Goal: Task Accomplishment & Management: Complete application form

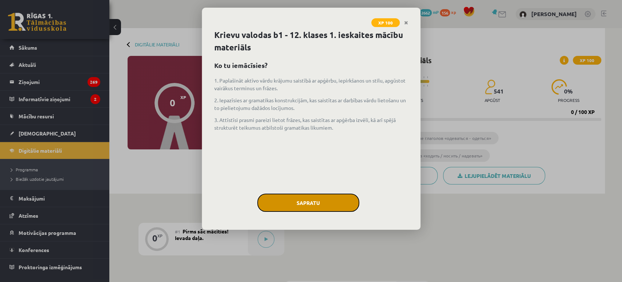
click at [342, 199] on button "Sapratu" at bounding box center [308, 202] width 102 height 18
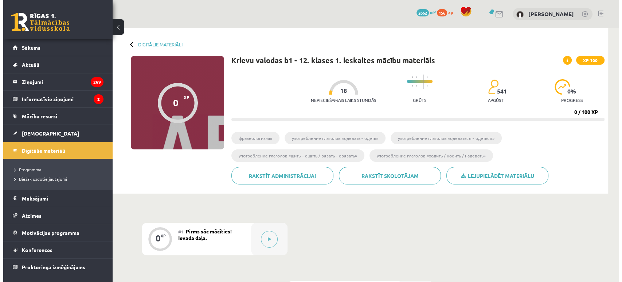
scroll to position [90, 0]
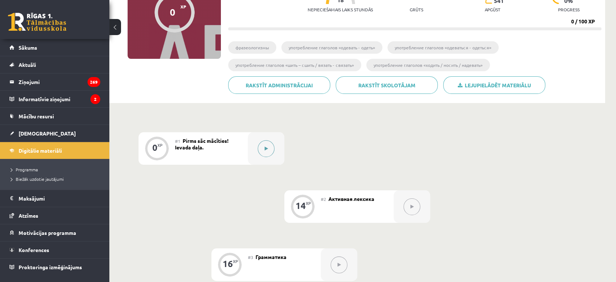
click at [264, 144] on button at bounding box center [266, 148] width 17 height 17
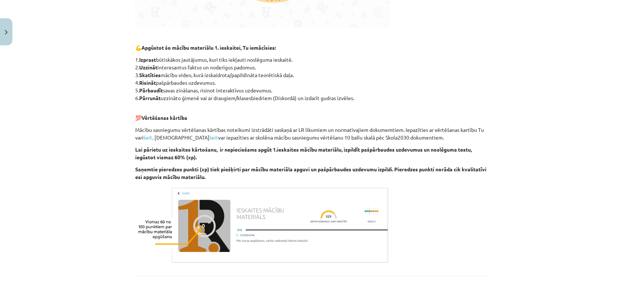
scroll to position [414, 0]
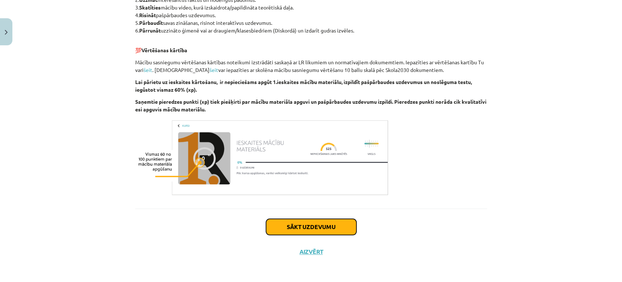
click at [301, 222] on button "Sākt uzdevumu" at bounding box center [311, 226] width 90 height 16
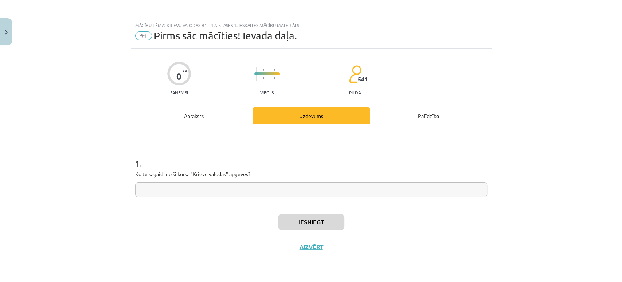
scroll to position [0, 0]
click at [248, 193] on input "text" at bounding box center [311, 189] width 352 height 15
type input "**********"
click at [313, 229] on button "Iesniegt" at bounding box center [311, 222] width 66 height 16
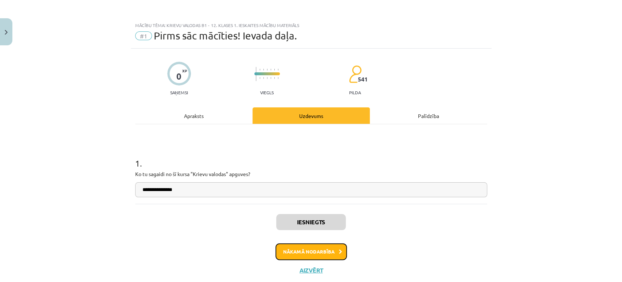
click at [320, 253] on button "Nākamā nodarbība" at bounding box center [311, 251] width 71 height 17
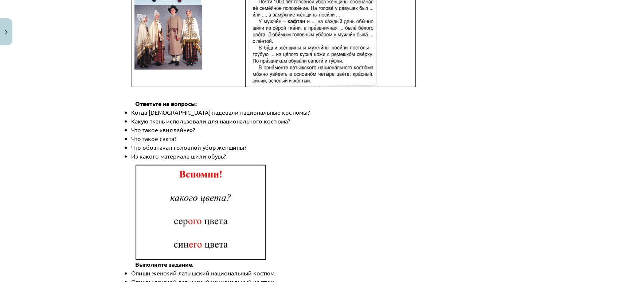
scroll to position [1059, 0]
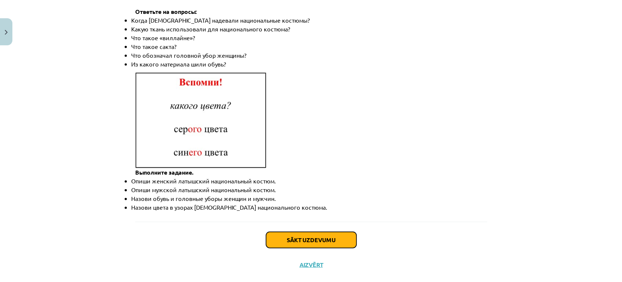
click at [305, 232] on button "Sākt uzdevumu" at bounding box center [311, 240] width 90 height 16
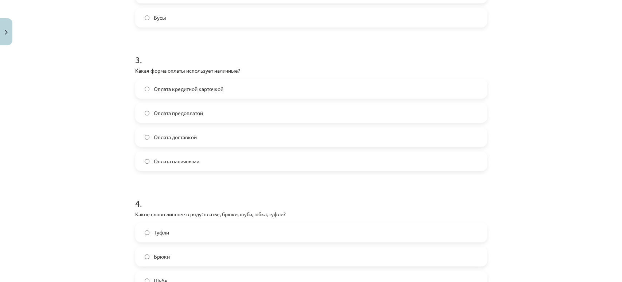
scroll to position [507, 0]
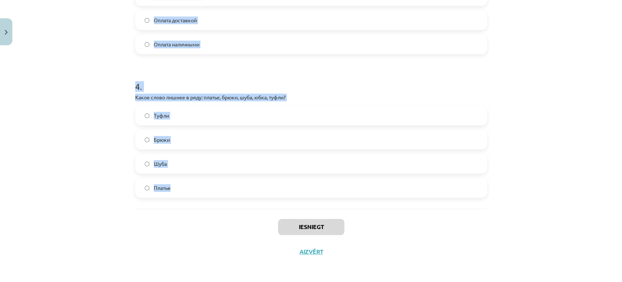
drag, startPoint x: 125, startPoint y: 64, endPoint x: 251, endPoint y: 179, distance: 170.9
click at [251, 179] on div "Mācību tēma: Krievu valodas b1 - 12. klases 1. ieskaites mācību materiāls #2 Ак…" at bounding box center [311, 141] width 622 height 282
copy form "1 . Что означает слово "дешёвый"? Стоит много денег Стоит мало денег Тяжело при…"
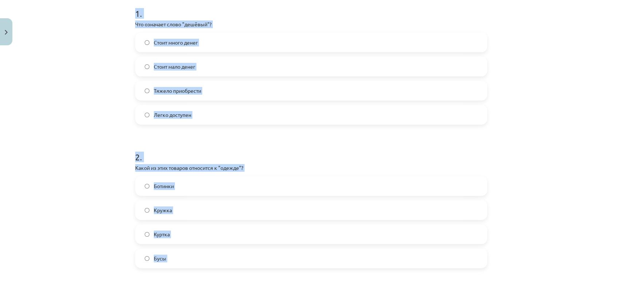
scroll to position [148, 0]
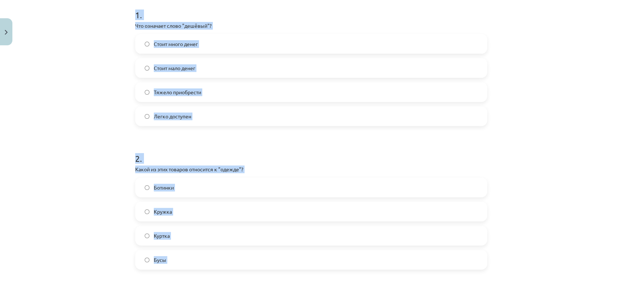
click at [276, 135] on form "1 . Что означает слово "дешёвый"? Стоит много денег Стоит мало денег Тяжело при…" at bounding box center [311, 276] width 352 height 559
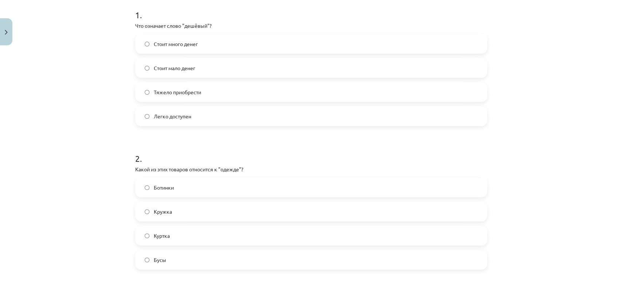
click at [197, 70] on label "Стоит мало денег" at bounding box center [311, 68] width 351 height 18
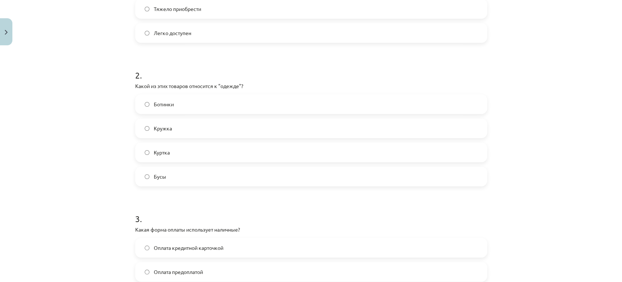
scroll to position [232, 0]
click at [227, 122] on label "Кружка" at bounding box center [311, 128] width 351 height 18
click at [217, 153] on label "Куртка" at bounding box center [311, 152] width 351 height 18
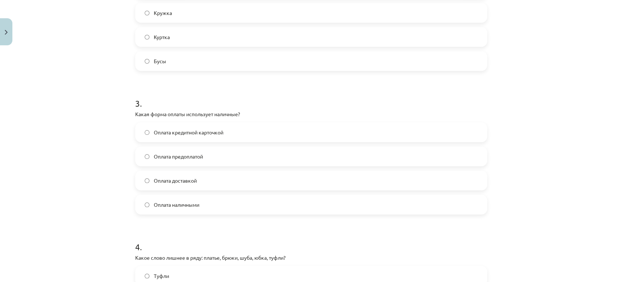
scroll to position [347, 0]
click at [236, 210] on label "Оплата наличными" at bounding box center [311, 204] width 351 height 18
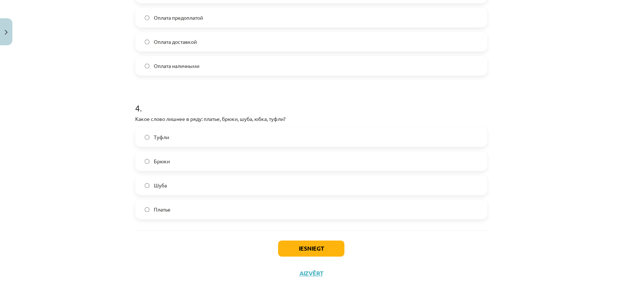
scroll to position [507, 0]
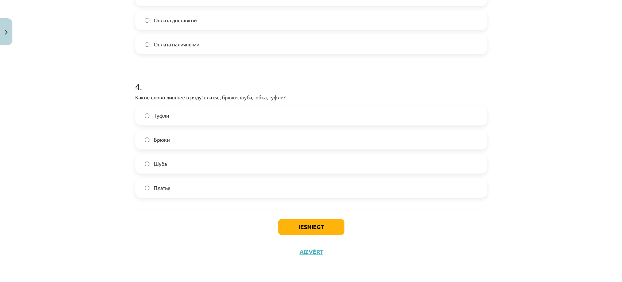
click at [219, 119] on label "Туфли" at bounding box center [311, 115] width 351 height 18
click at [319, 230] on button "Iesniegt" at bounding box center [311, 226] width 66 height 16
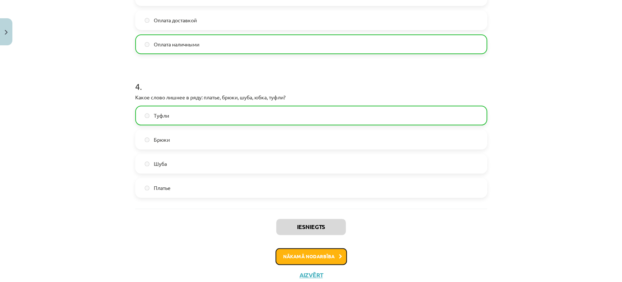
click at [324, 255] on button "Nākamā nodarbība" at bounding box center [311, 256] width 71 height 17
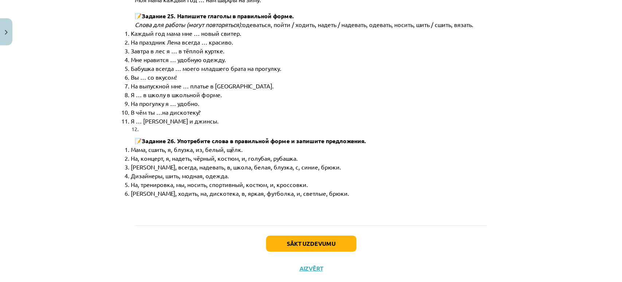
scroll to position [3716, 0]
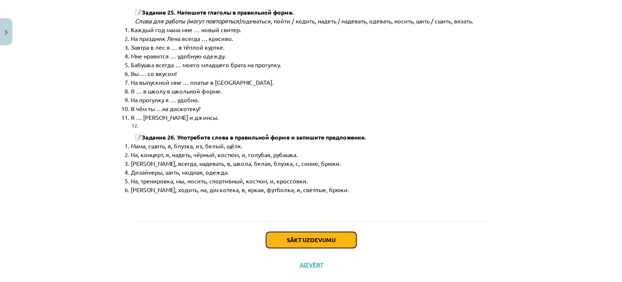
click at [324, 232] on button "Sākt uzdevumu" at bounding box center [311, 240] width 90 height 16
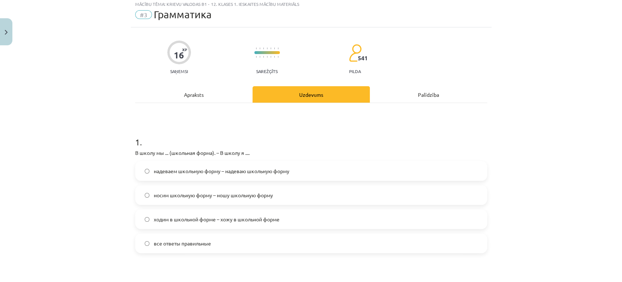
scroll to position [18, 0]
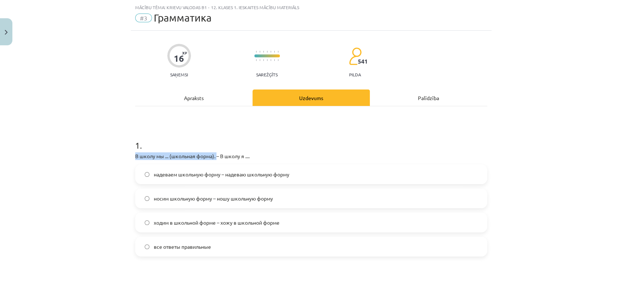
drag, startPoint x: 123, startPoint y: 152, endPoint x: 215, endPoint y: 159, distance: 92.2
click at [215, 159] on div "Mācību tēma: Krievu valodas b1 - 12. klases 1. ieskaites mācību materiāls #3 Гр…" at bounding box center [311, 141] width 622 height 282
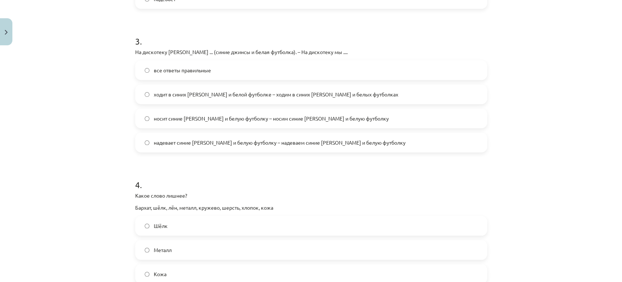
scroll to position [519, 0]
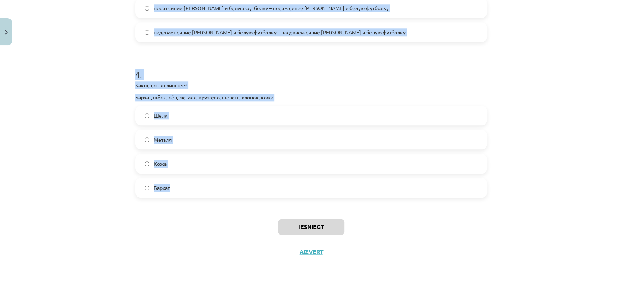
drag, startPoint x: 125, startPoint y: 143, endPoint x: 238, endPoint y: 195, distance: 123.5
click at [238, 195] on div "Mācību tēma: Krievu valodas b1 - 12. klases 1. ieskaites mācību materiāls #3 Гр…" at bounding box center [311, 141] width 622 height 282
copy form "1 . В школу мы ... (школьная форма). – В школу я .... надеваем школьную форму –…"
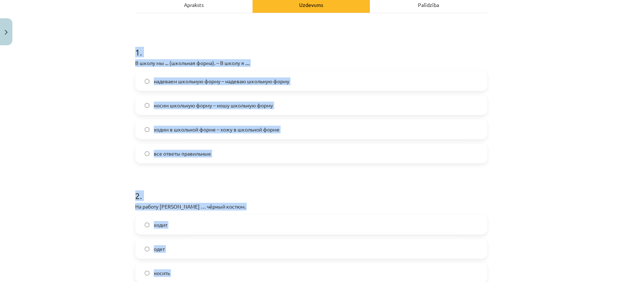
scroll to position [110, 0]
click at [327, 53] on h1 "1 ." at bounding box center [311, 46] width 352 height 23
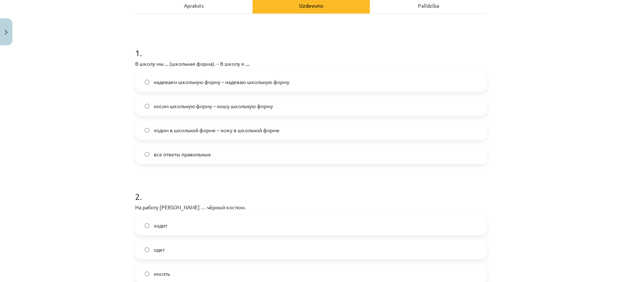
click at [285, 154] on label "все ответы правильные" at bounding box center [311, 154] width 351 height 18
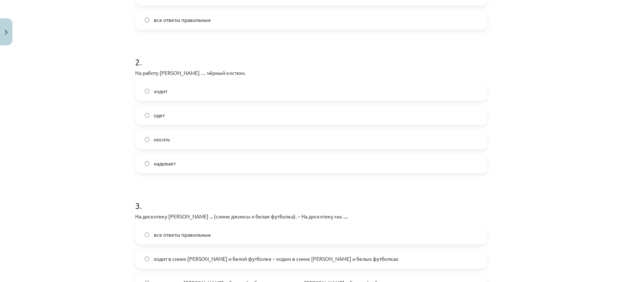
scroll to position [245, 0]
click at [255, 169] on label "надевает" at bounding box center [311, 163] width 351 height 18
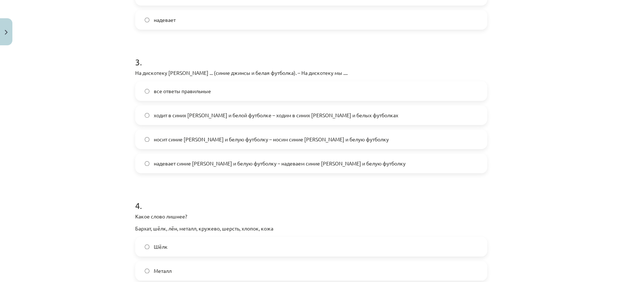
scroll to position [389, 0]
click at [241, 89] on label "все ответы правильные" at bounding box center [311, 90] width 351 height 18
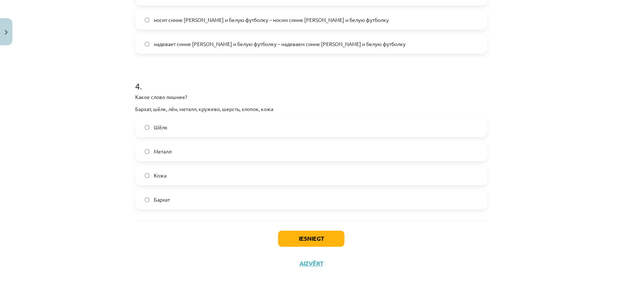
scroll to position [519, 0]
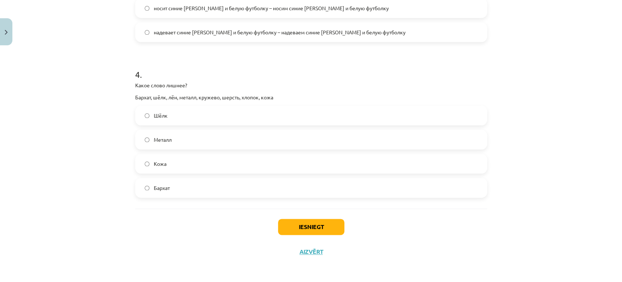
click at [272, 140] on label "Металл" at bounding box center [311, 139] width 351 height 18
click at [314, 222] on button "Iesniegt" at bounding box center [311, 226] width 66 height 16
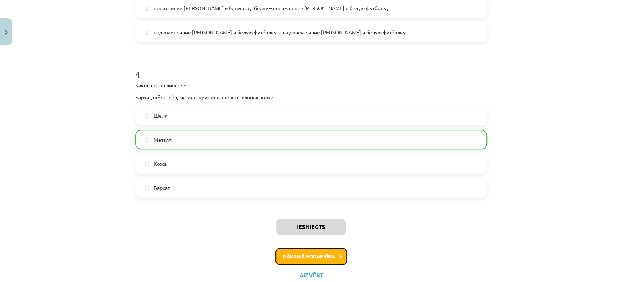
click at [301, 251] on button "Nākamā nodarbība" at bounding box center [311, 256] width 71 height 17
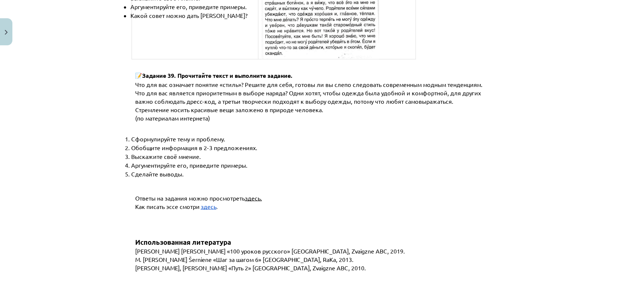
scroll to position [2793, 0]
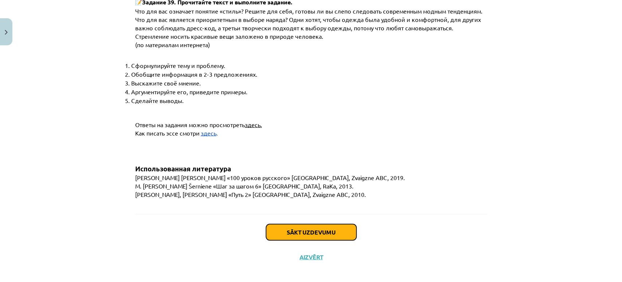
click at [304, 224] on button "Sākt uzdevumu" at bounding box center [311, 232] width 90 height 16
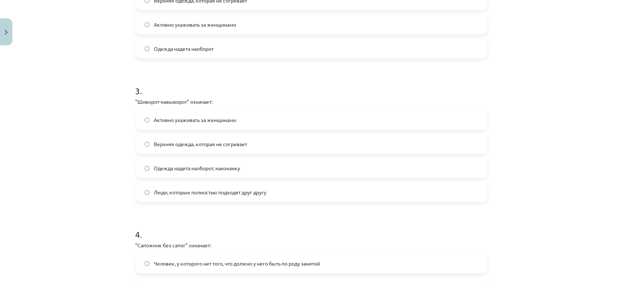
scroll to position [507, 0]
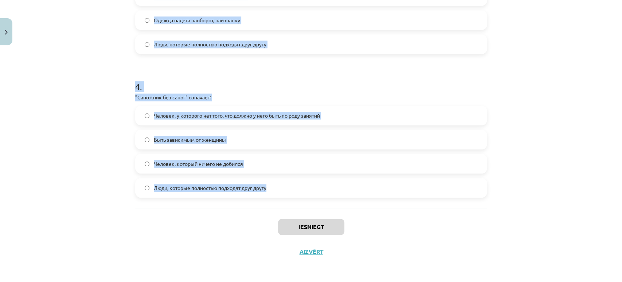
drag, startPoint x: 128, startPoint y: 143, endPoint x: 337, endPoint y: 194, distance: 215.0
copy form "1 . "Два сапога пара" означает: Обычная пара обуви Люди, которые подходят друг …"
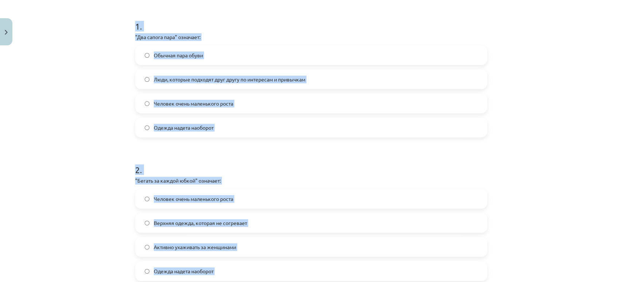
scroll to position [137, 0]
click at [327, 140] on form "1 . "Два сапога пара" означает: Обычная пара обуви Люди, которые подходят друг …" at bounding box center [311, 287] width 352 height 559
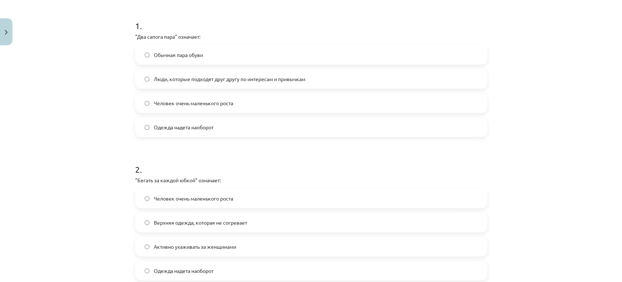
click at [279, 75] on span "Люди, которые подходят друг другу по интересам и привычкам" at bounding box center [230, 79] width 152 height 8
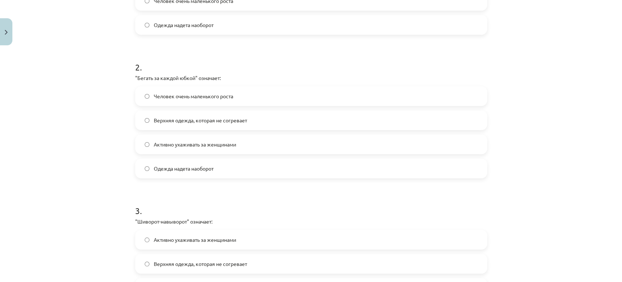
scroll to position [251, 0]
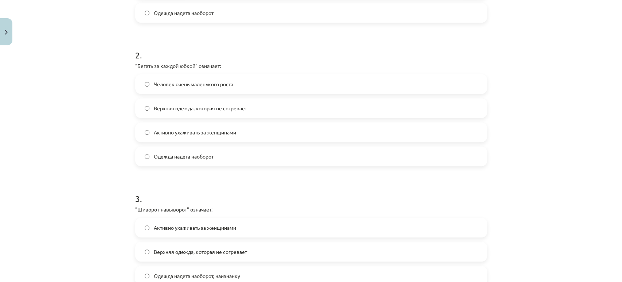
click at [263, 143] on div "Человек очень маленького роста Верхняя одежда, которая не согревает Активно уха…" at bounding box center [311, 120] width 352 height 92
click at [260, 137] on label "Активно ухаживать за женщинами" at bounding box center [311, 132] width 351 height 18
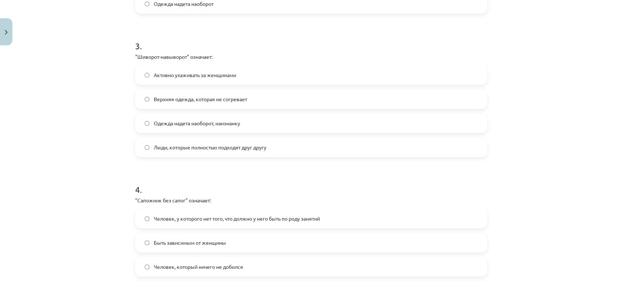
click at [302, 110] on div "Активно ухаживать за женщинами Верхняя одежда, которая не согревает Одежда наде…" at bounding box center [311, 111] width 352 height 92
click at [299, 131] on label "Одежда надета наоборот, наизнанку" at bounding box center [311, 123] width 351 height 18
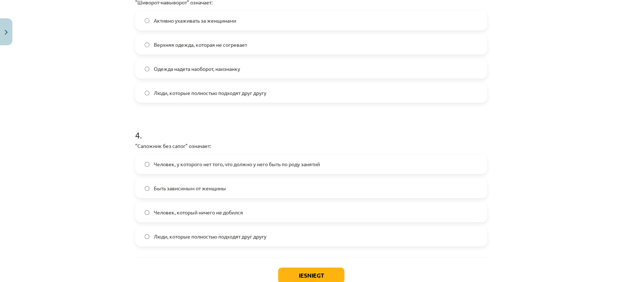
scroll to position [459, 0]
click at [302, 157] on label "Человек, у которого нет того, что должно у него быть по роду занятий" at bounding box center [311, 163] width 351 height 18
click at [325, 267] on button "Iesniegt" at bounding box center [311, 274] width 66 height 16
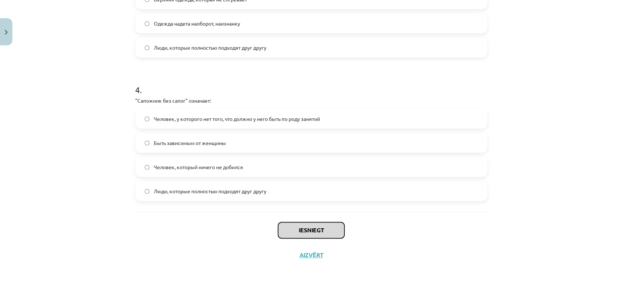
scroll to position [507, 0]
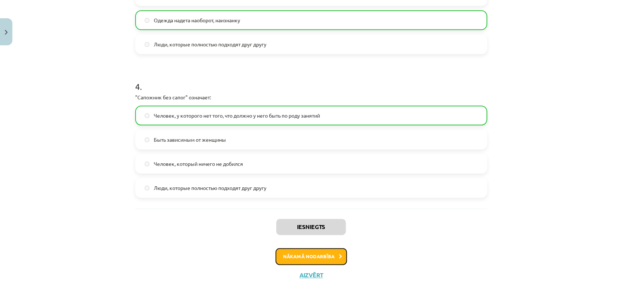
click at [313, 260] on button "Nākamā nodarbība" at bounding box center [311, 256] width 71 height 17
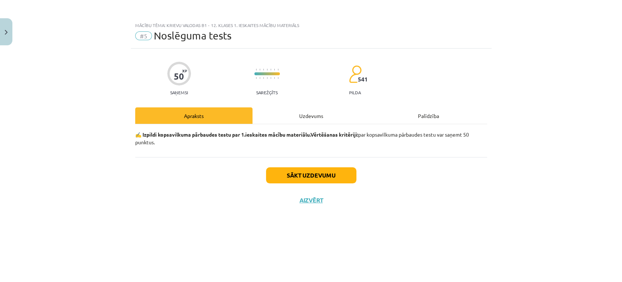
click at [320, 162] on div "Sākt uzdevumu Aizvērt" at bounding box center [311, 182] width 352 height 51
click at [330, 170] on button "Sākt uzdevumu" at bounding box center [311, 175] width 90 height 16
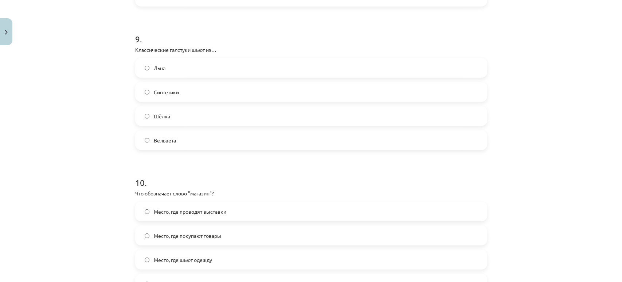
scroll to position [1366, 0]
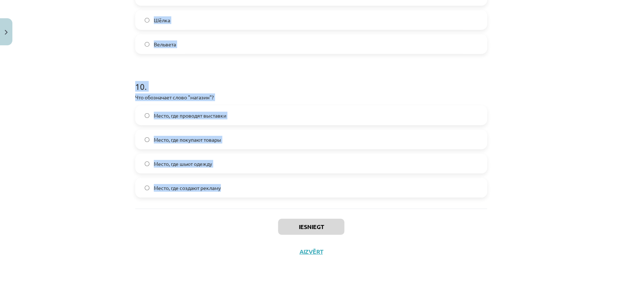
drag, startPoint x: 128, startPoint y: 163, endPoint x: 261, endPoint y: 184, distance: 135.1
copy form "1 . Часы – это… Элемент декора Подарок Аксессуар для вечернего выхода Средство …"
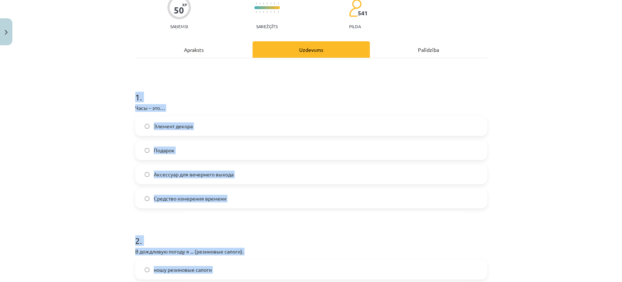
scroll to position [107, 0]
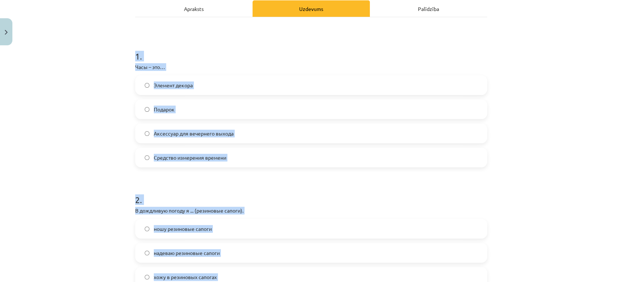
click at [260, 45] on h1 "1 ." at bounding box center [311, 49] width 352 height 23
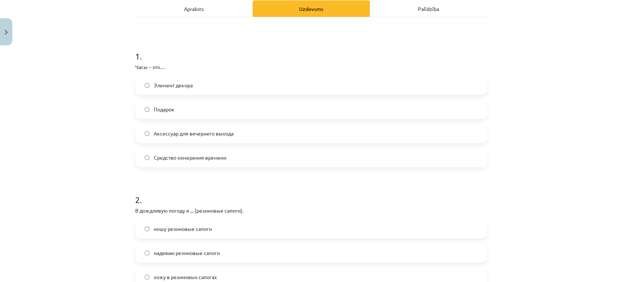
click at [226, 161] on label "Средство измерения времени" at bounding box center [311, 157] width 351 height 18
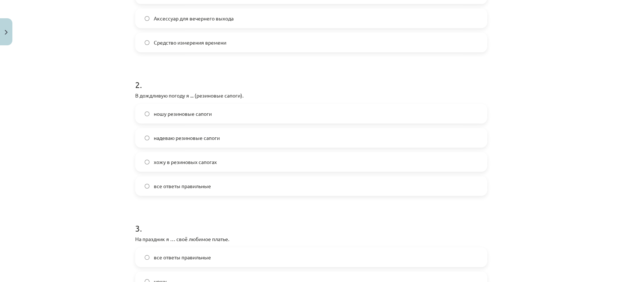
scroll to position [222, 0]
click at [259, 194] on label "все ответы правильные" at bounding box center [311, 186] width 351 height 18
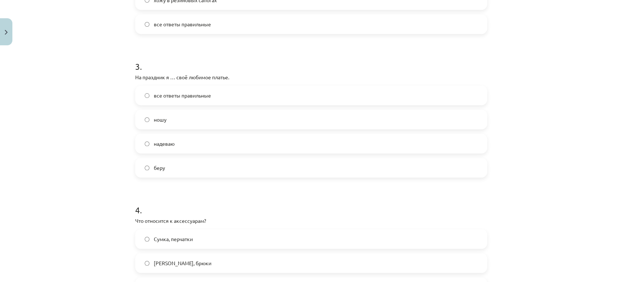
scroll to position [384, 0]
click at [245, 144] on label "надеваю" at bounding box center [311, 142] width 351 height 18
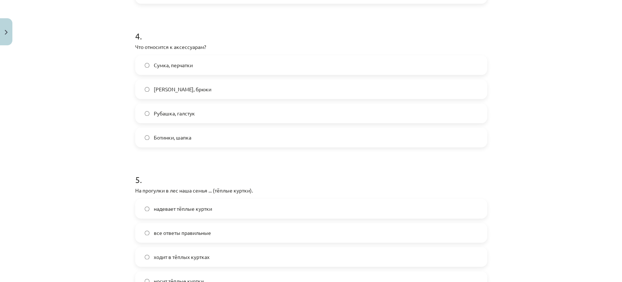
scroll to position [557, 0]
click at [214, 64] on label "Сумка, перчатки" at bounding box center [311, 64] width 351 height 18
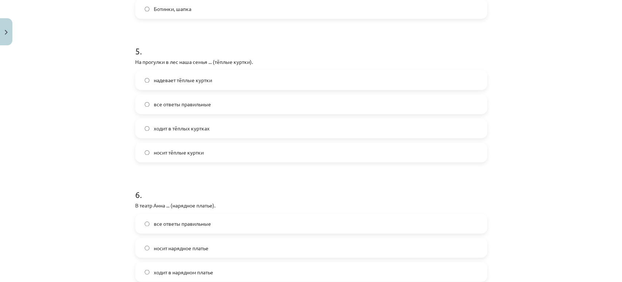
scroll to position [687, 0]
click at [213, 100] on label "все ответы правильные" at bounding box center [311, 102] width 351 height 18
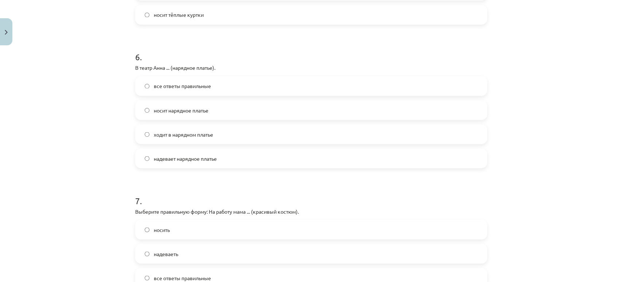
scroll to position [833, 0]
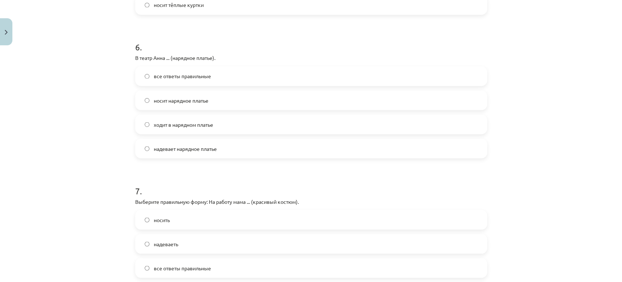
click at [215, 76] on label "все ответы правильные" at bounding box center [311, 76] width 351 height 18
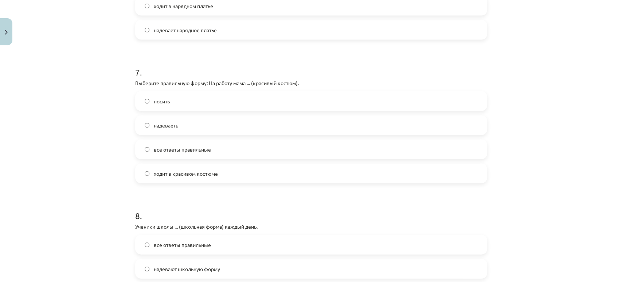
scroll to position [951, 0]
click at [213, 172] on span "ходит в красивом костюме" at bounding box center [186, 173] width 64 height 8
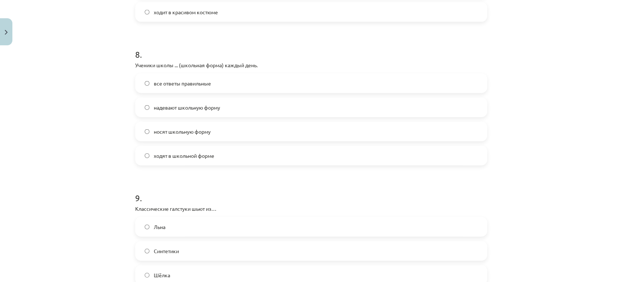
scroll to position [1113, 0]
click at [247, 85] on label "все ответы правильные" at bounding box center [311, 82] width 351 height 18
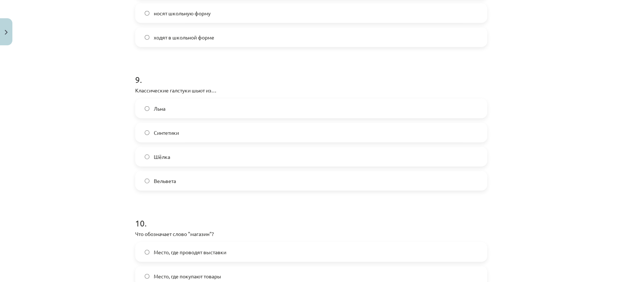
scroll to position [1231, 0]
click at [181, 154] on label "Шёлка" at bounding box center [311, 155] width 351 height 18
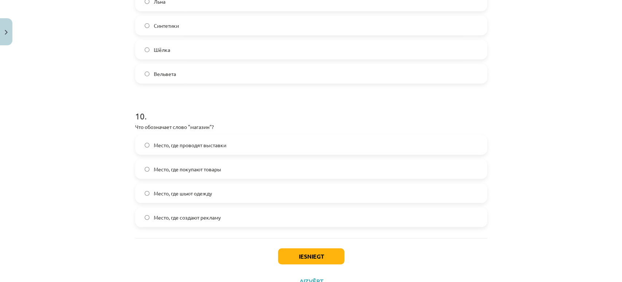
scroll to position [1338, 0]
click at [242, 166] on label "Место, где покупают товары" at bounding box center [311, 168] width 351 height 18
click at [327, 250] on button "Iesniegt" at bounding box center [311, 255] width 66 height 16
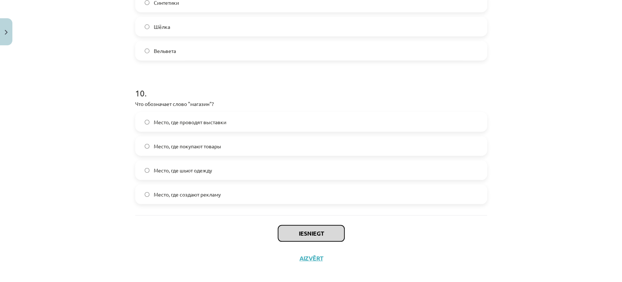
scroll to position [1366, 0]
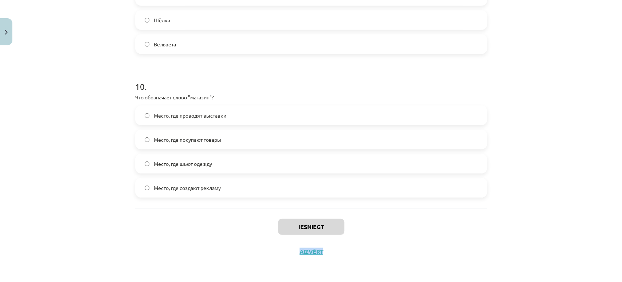
drag, startPoint x: 327, startPoint y: 250, endPoint x: 320, endPoint y: 229, distance: 21.8
click at [320, 229] on div "Iesniegt Aizvērt" at bounding box center [311, 233] width 352 height 51
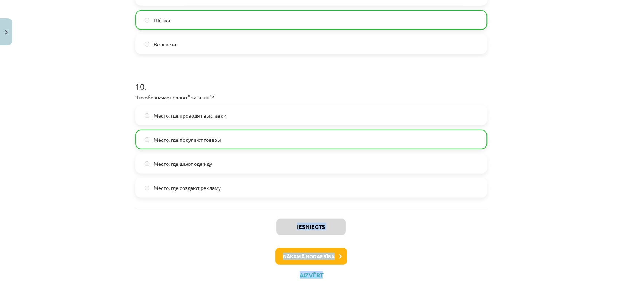
click at [330, 250] on button "Nākamā nodarbība" at bounding box center [311, 256] width 71 height 17
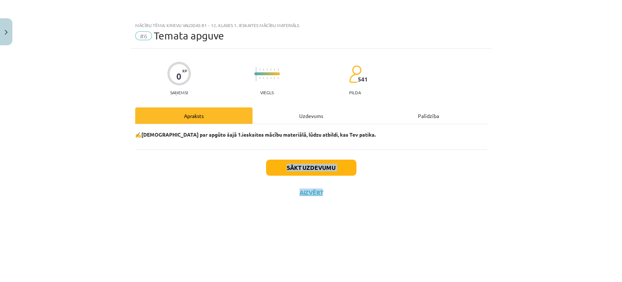
scroll to position [0, 0]
click at [340, 160] on button "Sākt uzdevumu" at bounding box center [311, 167] width 90 height 16
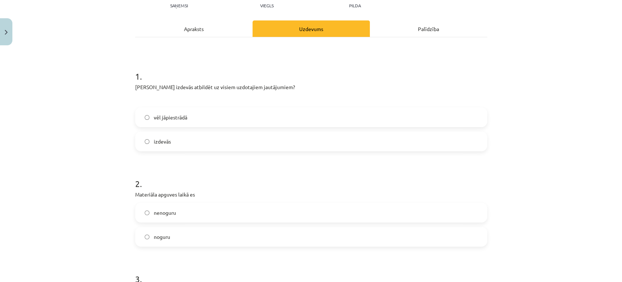
scroll to position [87, 0]
click at [306, 111] on label "vēl jāpiestrādā" at bounding box center [311, 117] width 351 height 18
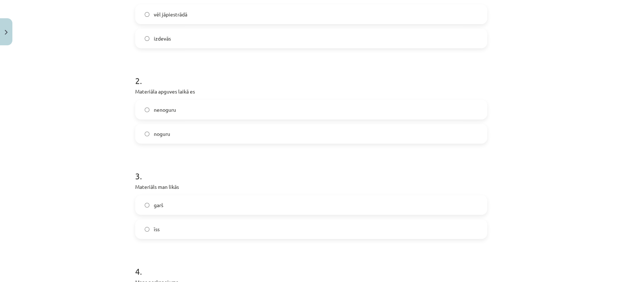
scroll to position [193, 0]
click at [306, 111] on label "nenoguru" at bounding box center [311, 106] width 351 height 18
click at [291, 128] on label "noguru" at bounding box center [311, 130] width 351 height 18
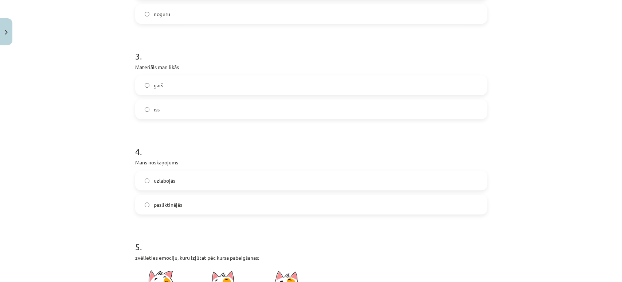
scroll to position [313, 0]
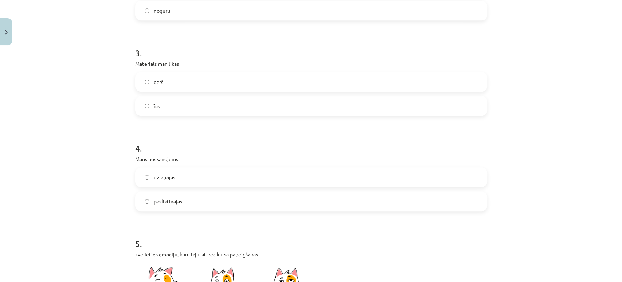
click at [300, 90] on label "garš" at bounding box center [311, 82] width 351 height 18
click at [296, 102] on label "īss" at bounding box center [311, 106] width 351 height 18
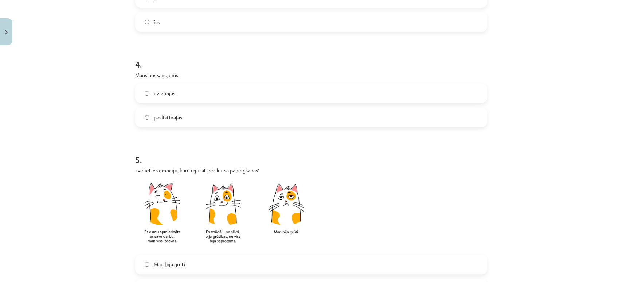
scroll to position [422, 0]
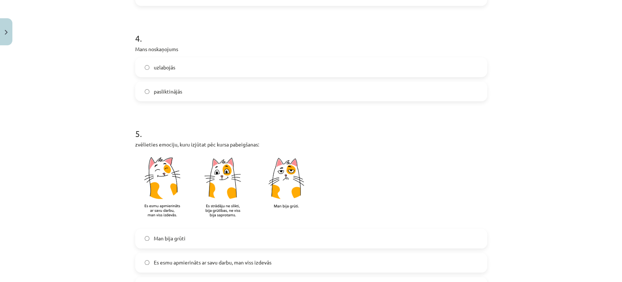
click at [269, 82] on label "pasliktinājās" at bounding box center [311, 91] width 351 height 18
click at [253, 79] on div "uzlabojās pasliktinājās" at bounding box center [311, 79] width 352 height 44
click at [247, 71] on label "uzlabojās" at bounding box center [311, 67] width 351 height 18
click at [245, 87] on label "pasliktinājās" at bounding box center [311, 91] width 351 height 18
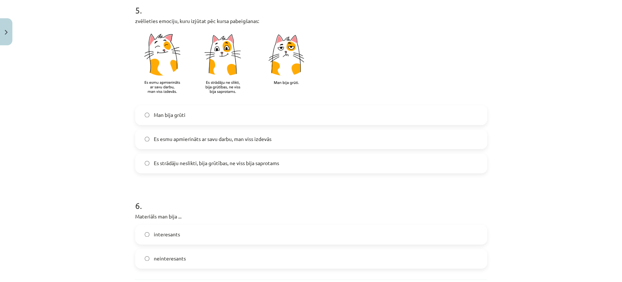
scroll to position [546, 0]
click at [280, 145] on label "Es esmu apmierināts ar savu darbu, man viss izdevās" at bounding box center [311, 138] width 351 height 18
click at [282, 164] on label "Es strādāju neslikti, bija grūtības, ne viss bija saprotams" at bounding box center [311, 163] width 351 height 18
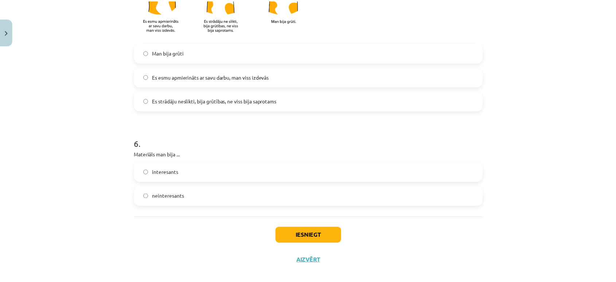
scroll to position [616, 0]
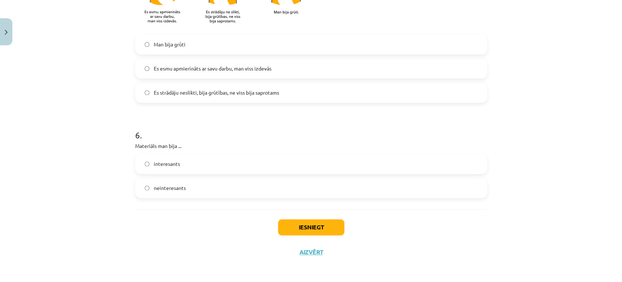
click at [277, 166] on label "interesants" at bounding box center [311, 164] width 351 height 18
click at [330, 229] on button "Iesniegt" at bounding box center [311, 227] width 66 height 16
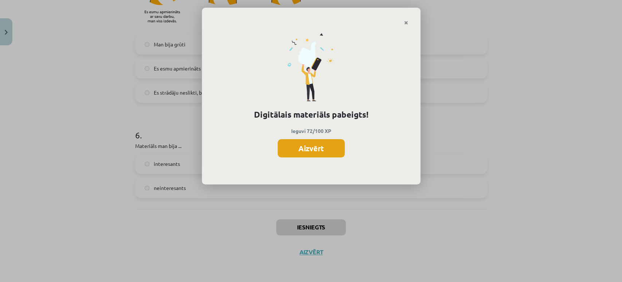
click at [312, 139] on button "Aizvērt" at bounding box center [311, 148] width 67 height 18
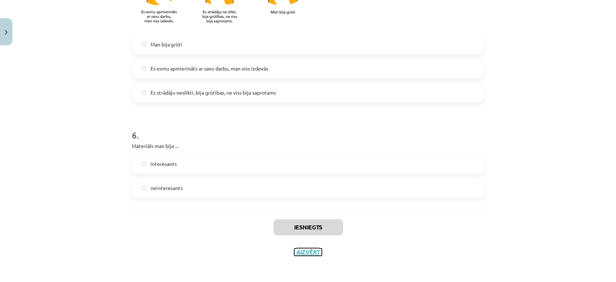
click at [311, 253] on button "Aizvērt" at bounding box center [308, 251] width 28 height 7
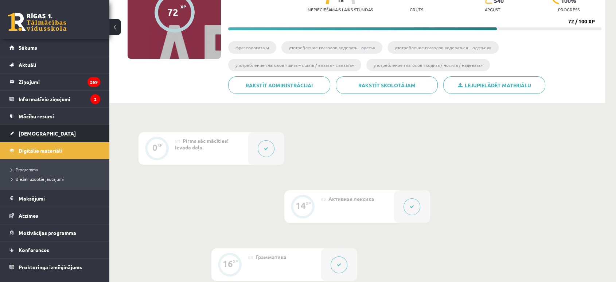
click at [38, 128] on link "[DEMOGRAPHIC_DATA]" at bounding box center [54, 133] width 91 height 17
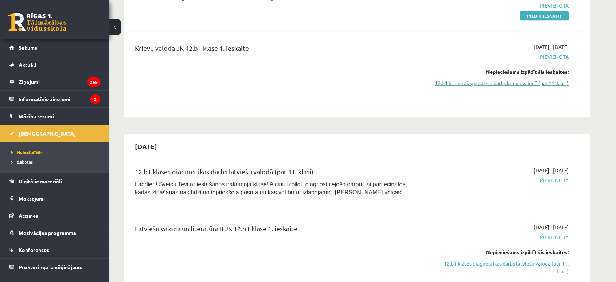
scroll to position [342, 0]
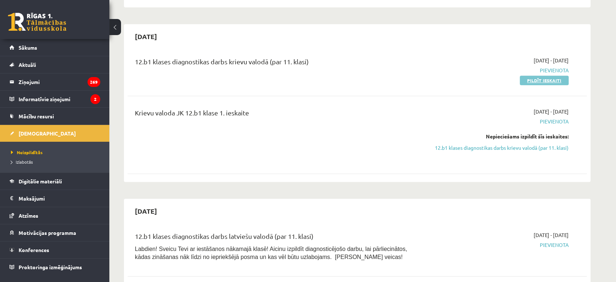
click at [537, 77] on link "Pildīt ieskaiti" at bounding box center [544, 79] width 49 height 9
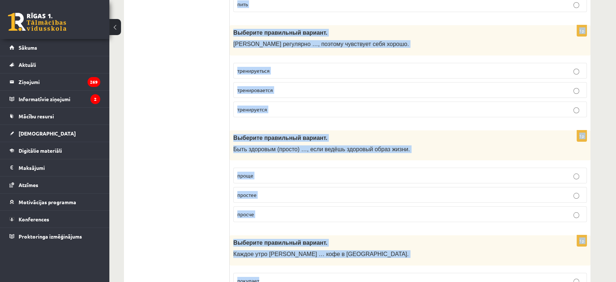
scroll to position [2853, 0]
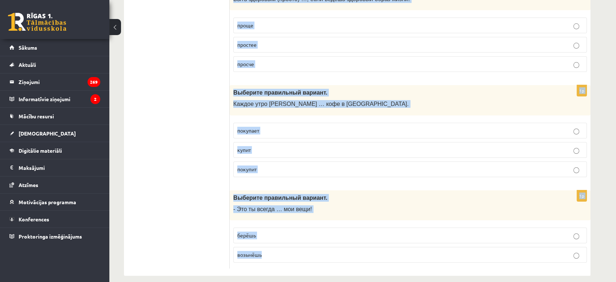
drag, startPoint x: 232, startPoint y: 144, endPoint x: 365, endPoint y: 252, distance: 171.1
copy form "Loremips dolorsitam consect. A elit sed …, doei t incidid ut labor. etdolo magn…"
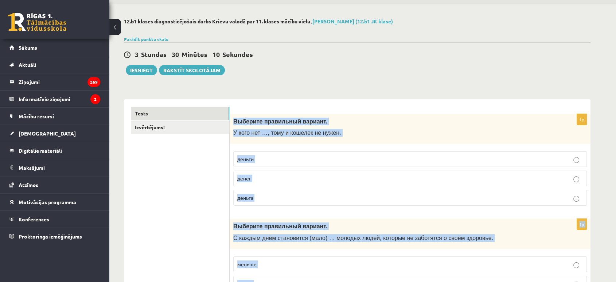
scroll to position [0, 0]
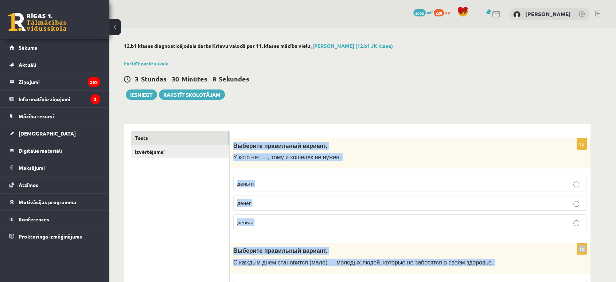
click at [307, 183] on p "деньги" at bounding box center [410, 183] width 346 height 8
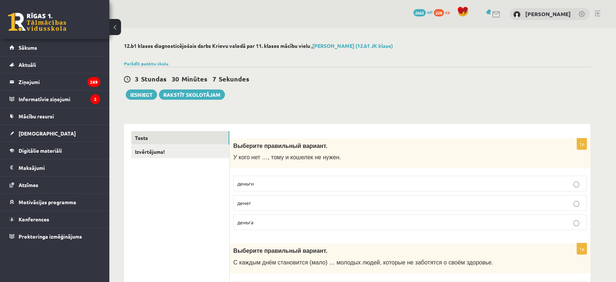
click at [282, 201] on p "денег" at bounding box center [410, 203] width 346 height 8
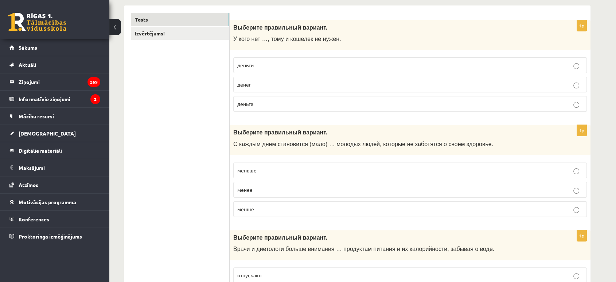
scroll to position [128, 0]
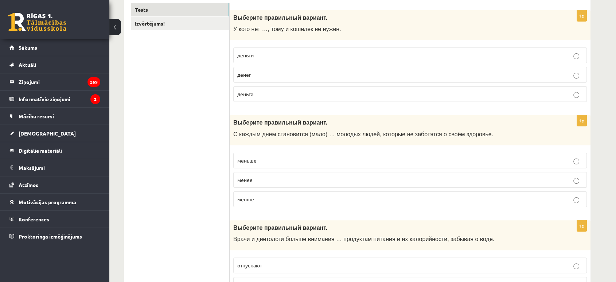
click at [325, 158] on p "меньше" at bounding box center [410, 160] width 346 height 8
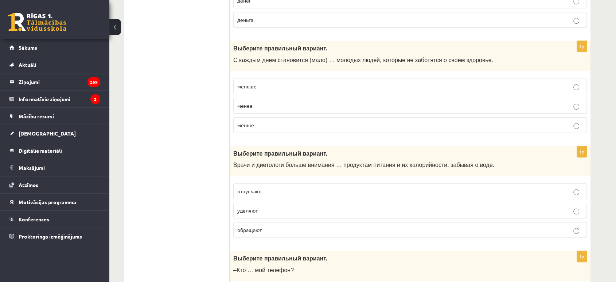
scroll to position [252, 0]
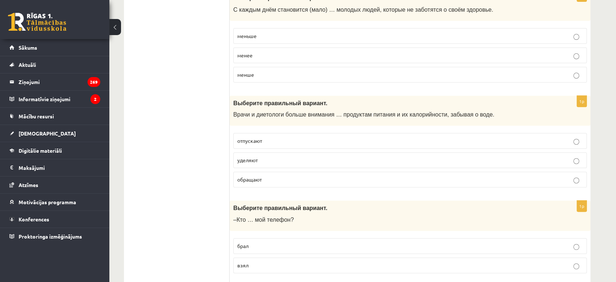
click at [283, 154] on label "уделяют" at bounding box center [410, 160] width 354 height 16
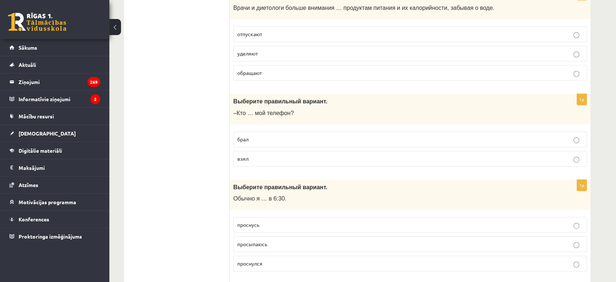
scroll to position [385, 0]
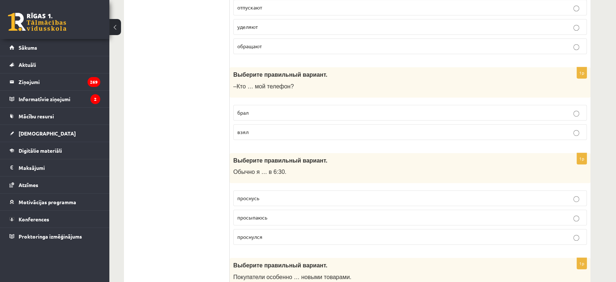
click at [292, 128] on p "взял" at bounding box center [410, 132] width 346 height 8
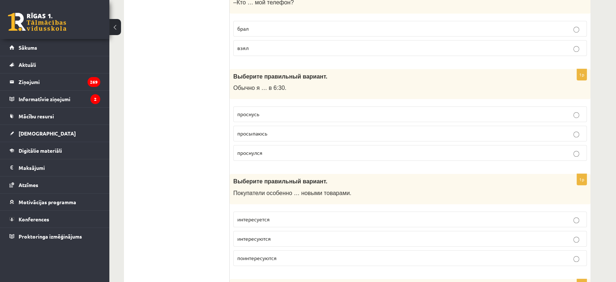
scroll to position [471, 0]
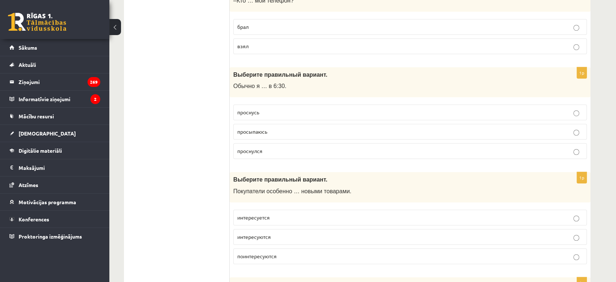
click at [296, 132] on p "просыпаюсь" at bounding box center [410, 132] width 346 height 8
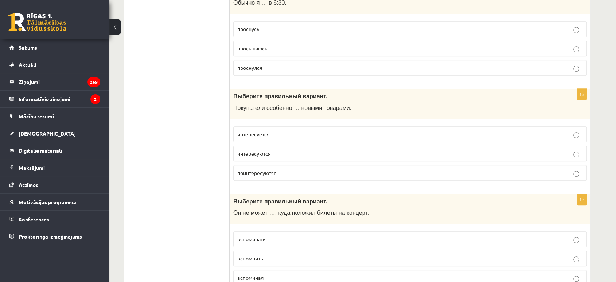
scroll to position [555, 0]
click at [282, 172] on p "поинтересуются" at bounding box center [410, 172] width 346 height 8
click at [341, 139] on fieldset "интересуется интересуются поинтересуются" at bounding box center [410, 152] width 354 height 60
click at [362, 151] on p "интересуются" at bounding box center [410, 153] width 346 height 8
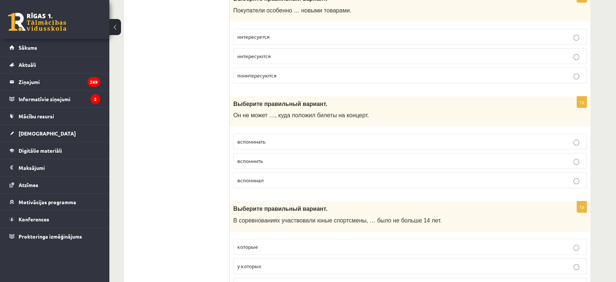
scroll to position [722, 0]
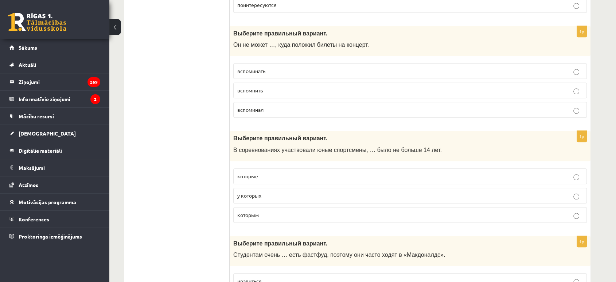
click at [336, 86] on p "вспомнить" at bounding box center [410, 90] width 346 height 8
click at [289, 216] on p "которым" at bounding box center [410, 215] width 346 height 8
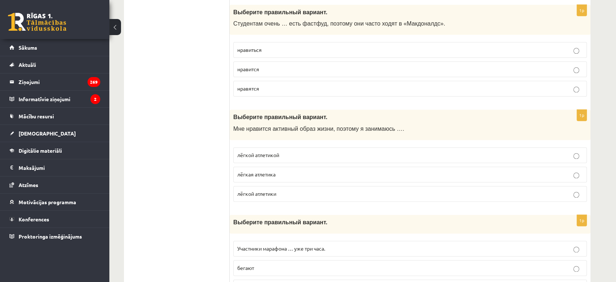
scroll to position [953, 0]
click at [353, 50] on p "нравиться" at bounding box center [410, 50] width 346 height 8
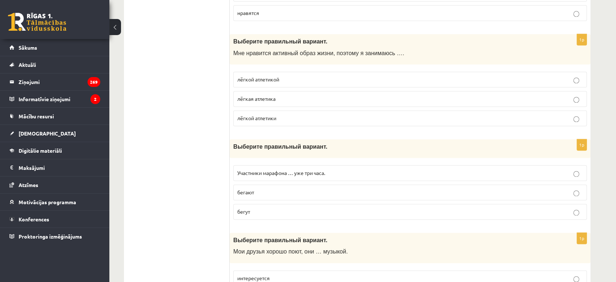
scroll to position [1030, 0]
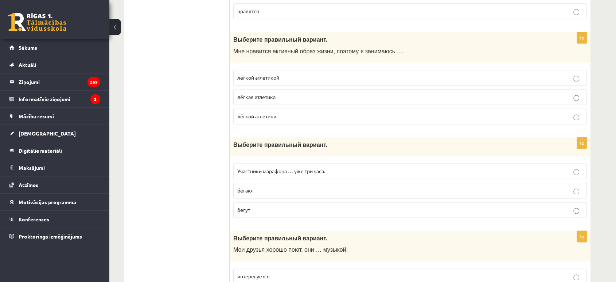
click at [292, 74] on p "лёгкой атлетикой" at bounding box center [410, 78] width 346 height 8
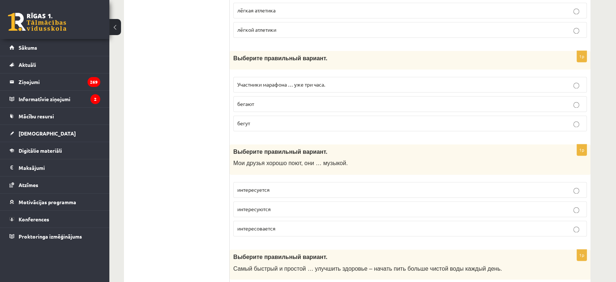
scroll to position [1116, 0]
click at [274, 120] on p "бегут" at bounding box center [410, 124] width 346 height 8
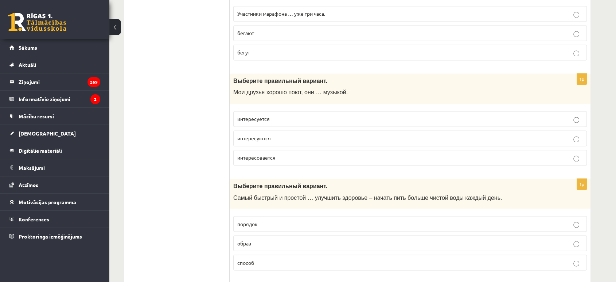
scroll to position [1226, 0]
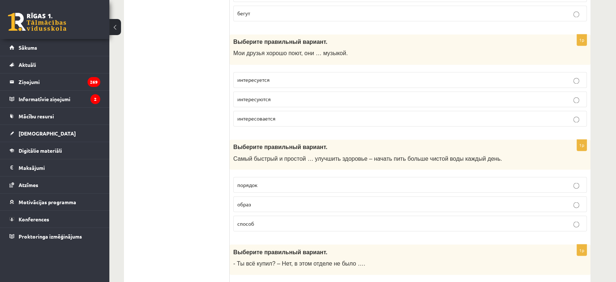
click at [283, 82] on label "интересуется" at bounding box center [410, 80] width 354 height 16
click at [374, 91] on label "интересуются" at bounding box center [410, 99] width 354 height 16
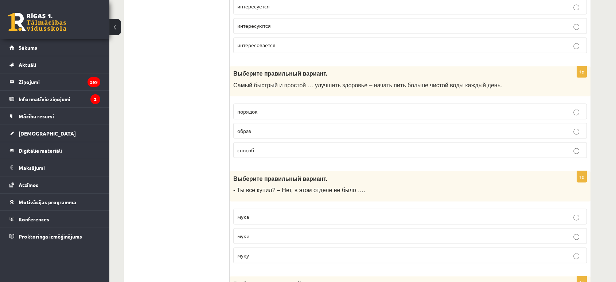
scroll to position [1318, 0]
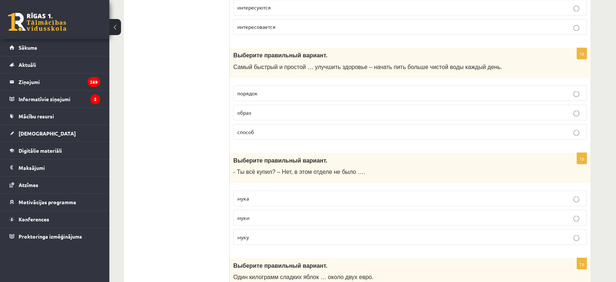
click at [260, 130] on p "способ" at bounding box center [410, 132] width 346 height 8
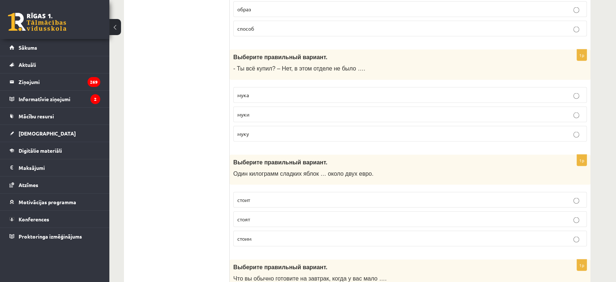
scroll to position [1421, 0]
click at [272, 115] on label "муки" at bounding box center [410, 114] width 354 height 16
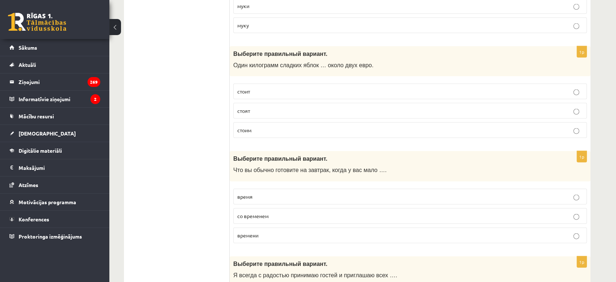
click at [291, 92] on label "стоит" at bounding box center [410, 92] width 354 height 16
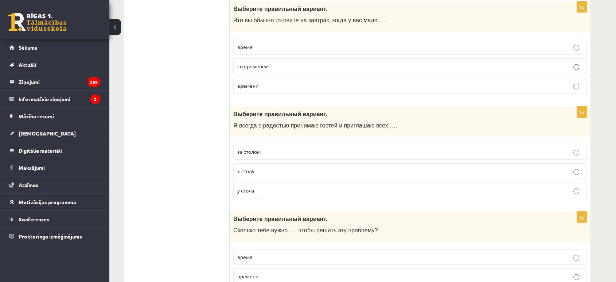
scroll to position [1678, 0]
click at [297, 44] on p "время" at bounding box center [410, 47] width 346 height 8
click at [257, 82] on span "времени" at bounding box center [247, 85] width 21 height 7
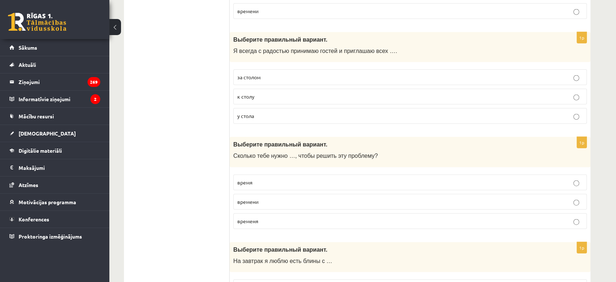
scroll to position [1756, 0]
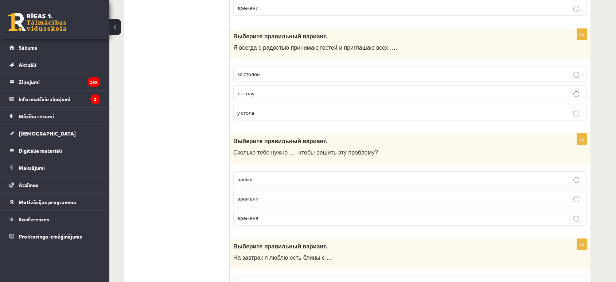
click at [300, 95] on label "к столу" at bounding box center [410, 93] width 354 height 16
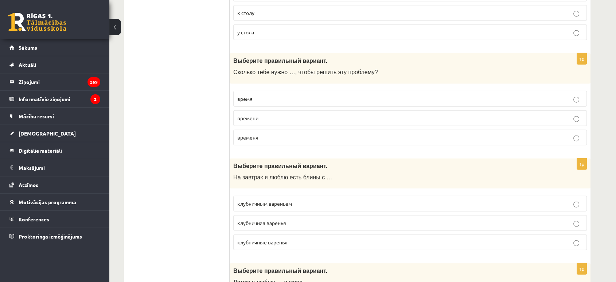
scroll to position [1873, 0]
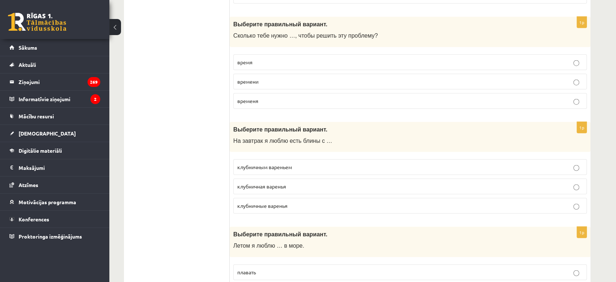
click at [260, 78] on p "времени" at bounding box center [410, 82] width 346 height 8
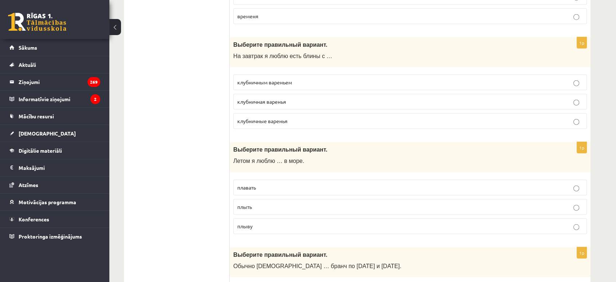
scroll to position [1958, 0]
click at [365, 84] on label "клубничным вареньем" at bounding box center [410, 82] width 354 height 16
click at [360, 81] on label "клубничным вареньем" at bounding box center [410, 82] width 354 height 16
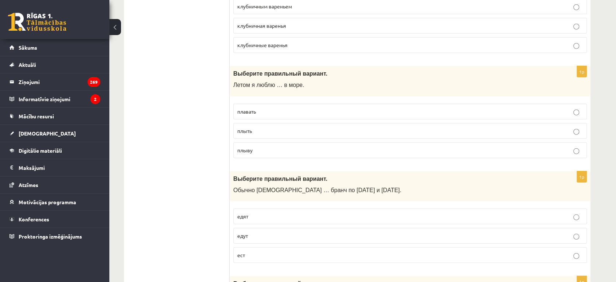
scroll to position [2034, 0]
click at [278, 108] on p "плавать" at bounding box center [410, 111] width 346 height 8
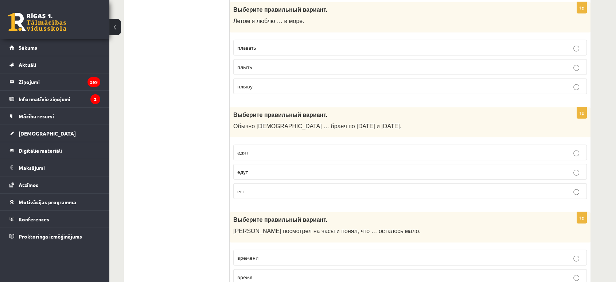
scroll to position [2099, 0]
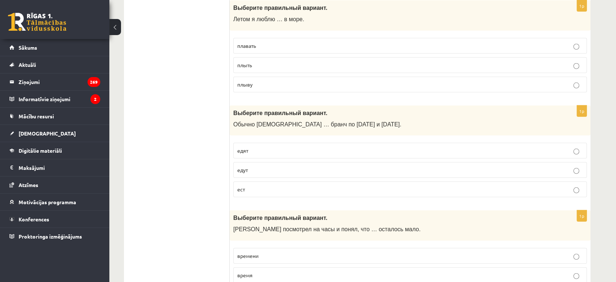
click at [305, 143] on label "едят" at bounding box center [410, 151] width 354 height 16
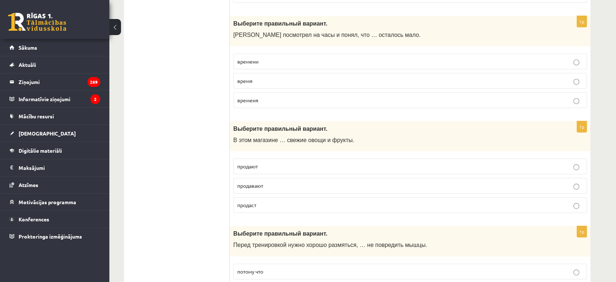
scroll to position [2293, 0]
click at [292, 54] on label "времени" at bounding box center [410, 62] width 354 height 16
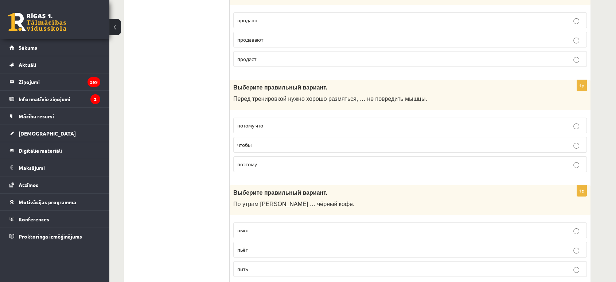
scroll to position [2440, 0]
click at [259, 54] on p "продаст" at bounding box center [410, 58] width 346 height 8
click at [326, 15] on p "продают" at bounding box center [410, 19] width 346 height 8
click at [268, 128] on fieldset "потому что чтобы поэтому" at bounding box center [410, 143] width 354 height 60
click at [271, 136] on label "чтобы" at bounding box center [410, 144] width 354 height 16
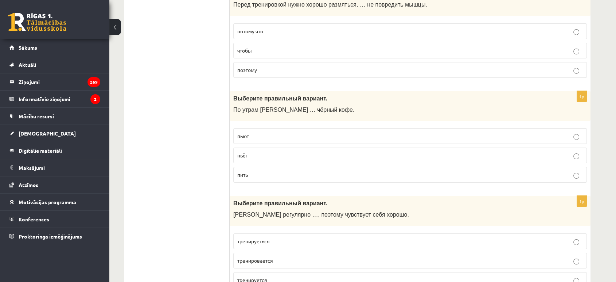
scroll to position [2584, 0]
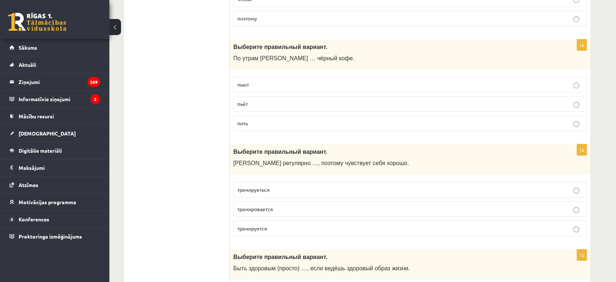
click at [333, 101] on p "пьёт" at bounding box center [410, 104] width 346 height 8
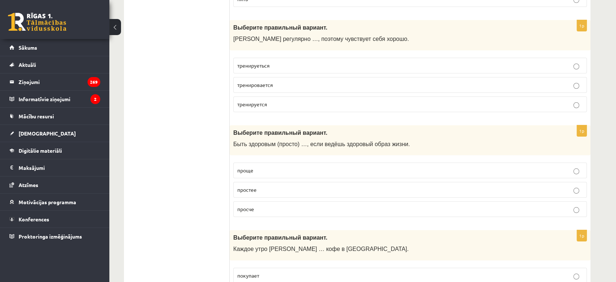
scroll to position [2709, 0]
click at [289, 61] on p "тренируеться" at bounding box center [410, 65] width 346 height 8
click at [317, 100] on p "тренируется" at bounding box center [410, 104] width 346 height 8
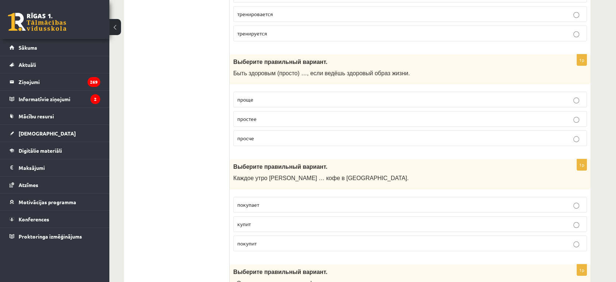
scroll to position [2818, 0]
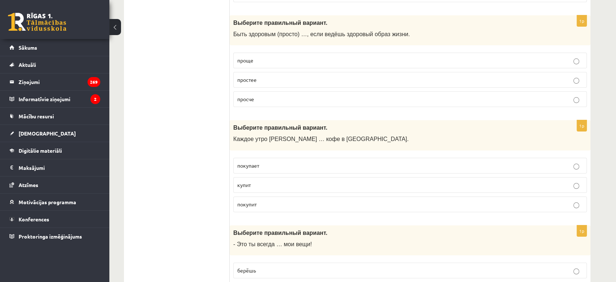
click at [300, 61] on fieldset "проще простее просче" at bounding box center [410, 79] width 354 height 60
click at [297, 58] on label "проще" at bounding box center [410, 61] width 354 height 16
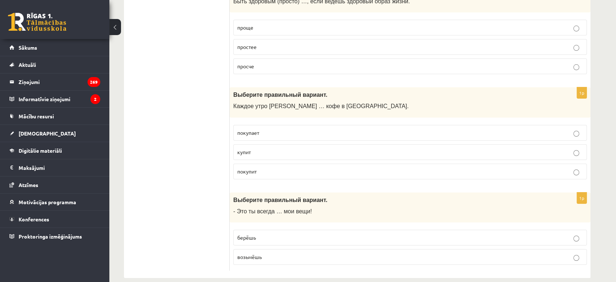
scroll to position [2853, 0]
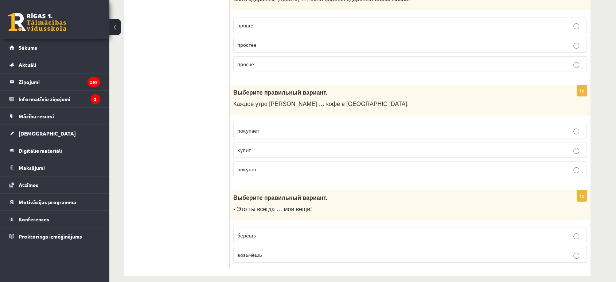
click at [274, 127] on p "покупает" at bounding box center [410, 131] width 346 height 8
click at [266, 231] on p "берёшь" at bounding box center [410, 235] width 346 height 8
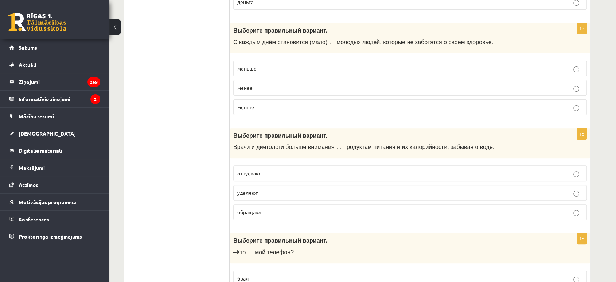
scroll to position [0, 0]
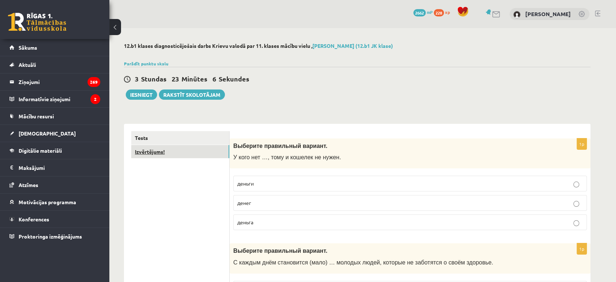
click at [187, 157] on link "Izvērtējums!" at bounding box center [180, 151] width 98 height 13
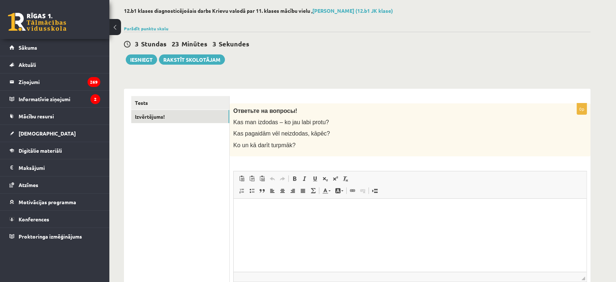
scroll to position [35, 0]
click at [322, 220] on html at bounding box center [410, 209] width 353 height 22
click at [138, 59] on button "Iesniegt" at bounding box center [141, 59] width 31 height 10
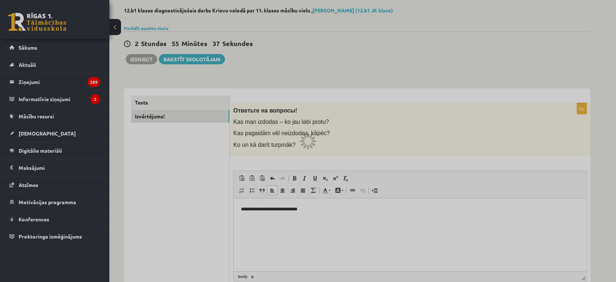
click at [337, 30] on div at bounding box center [308, 141] width 616 height 282
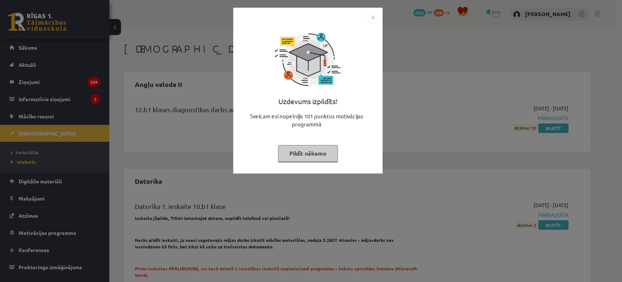
click at [304, 160] on button "Pildīt nākamo" at bounding box center [308, 153] width 60 height 17
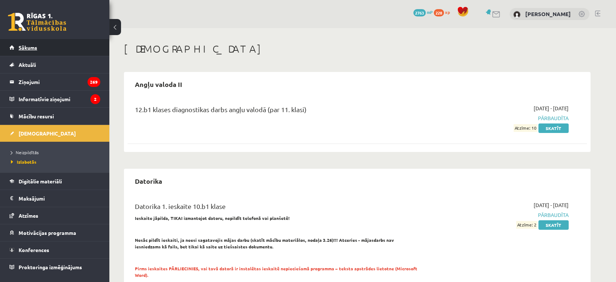
click at [66, 44] on link "Sākums" at bounding box center [54, 47] width 91 height 17
